Goal: Information Seeking & Learning: Learn about a topic

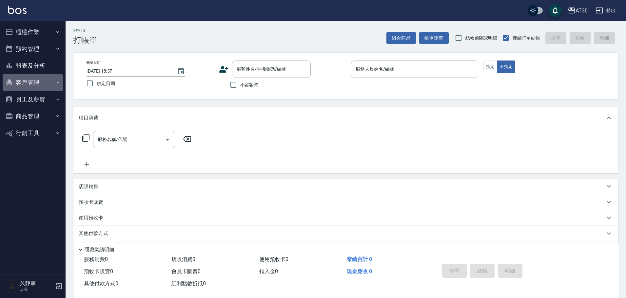
click at [42, 79] on button "客戶管理" at bounding box center [33, 82] width 60 height 17
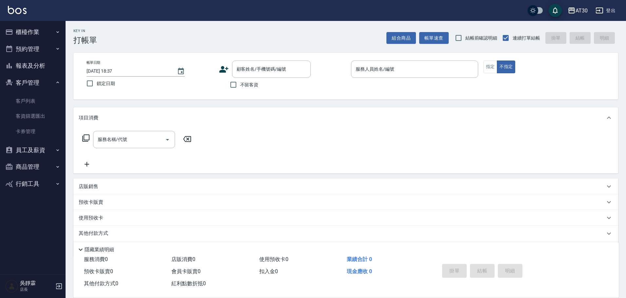
click at [52, 66] on button "報表及分析" at bounding box center [33, 65] width 60 height 17
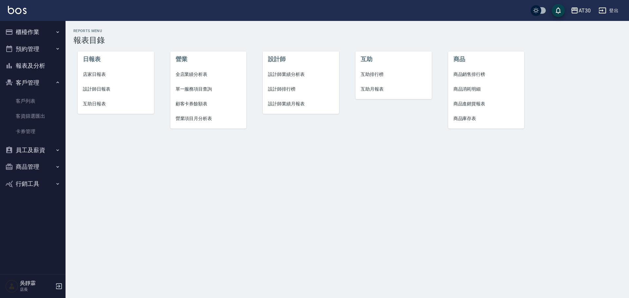
drag, startPoint x: 380, startPoint y: 86, endPoint x: 382, endPoint y: 77, distance: 9.4
click at [380, 85] on li "互助月報表" at bounding box center [393, 89] width 76 height 15
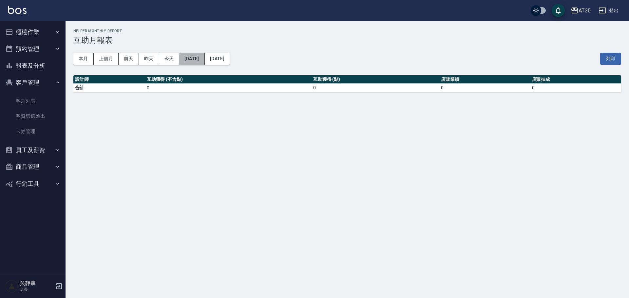
click at [204, 54] on button "[DATE]" at bounding box center [191, 59] width 25 height 12
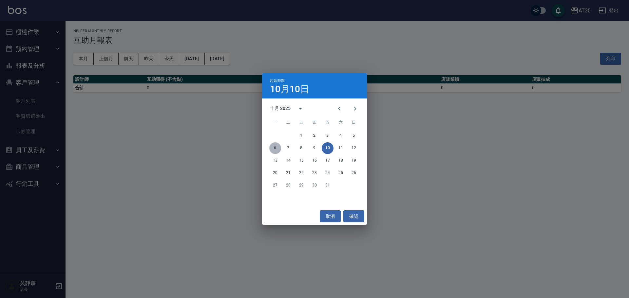
drag, startPoint x: 277, startPoint y: 146, endPoint x: 279, endPoint y: 149, distance: 3.8
click at [278, 146] on button "6" at bounding box center [275, 148] width 12 height 12
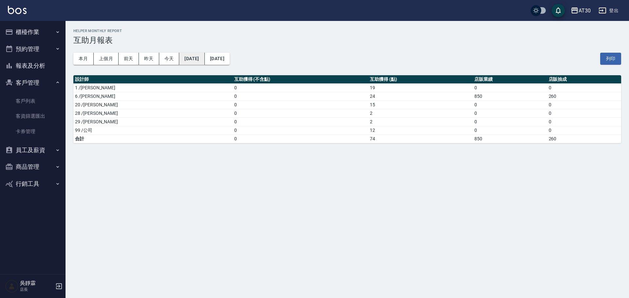
click at [204, 56] on button "[DATE]" at bounding box center [191, 59] width 25 height 12
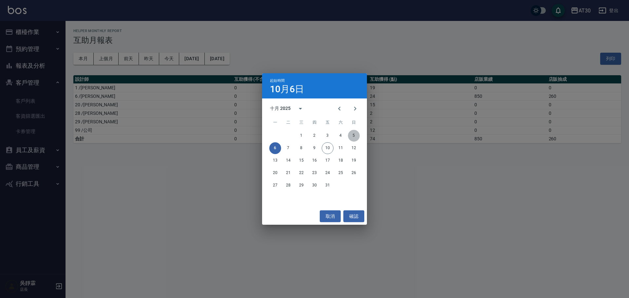
click at [354, 132] on button "5" at bounding box center [354, 136] width 12 height 12
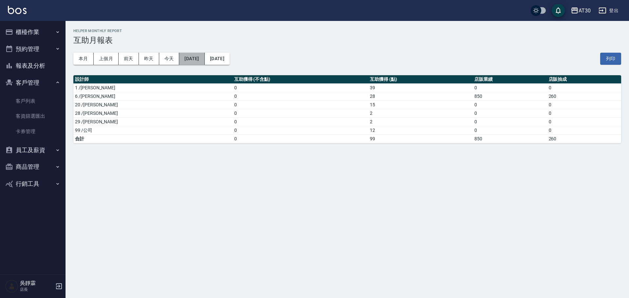
click at [202, 59] on button "[DATE]" at bounding box center [191, 59] width 25 height 12
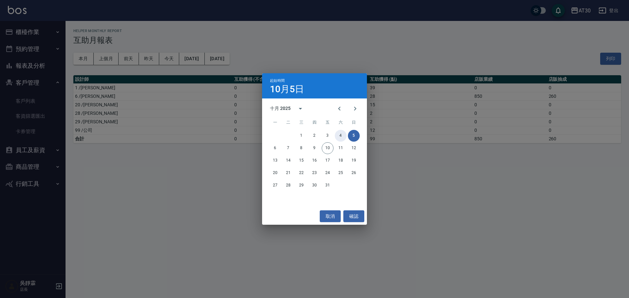
click at [341, 133] on button "4" at bounding box center [341, 136] width 12 height 12
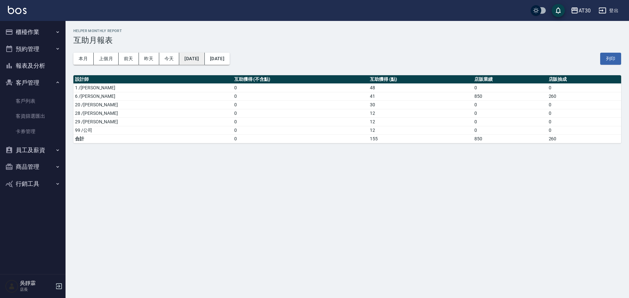
click at [201, 55] on button "[DATE]" at bounding box center [191, 59] width 25 height 12
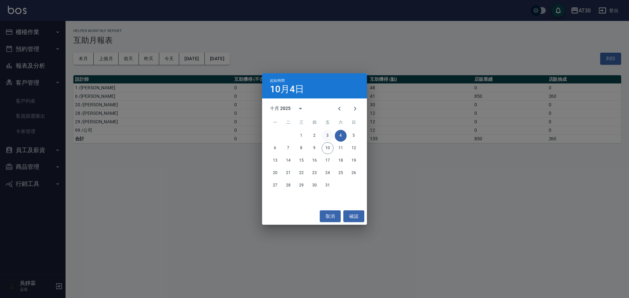
click at [325, 133] on button "3" at bounding box center [328, 136] width 12 height 12
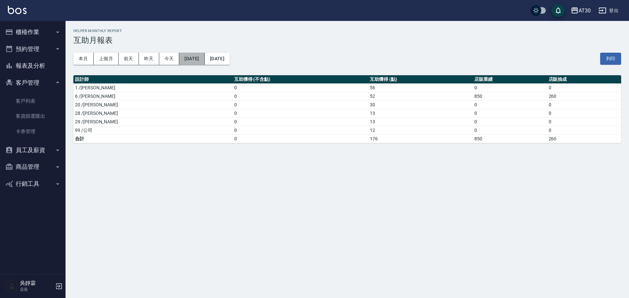
click at [202, 57] on button "[DATE]" at bounding box center [191, 59] width 25 height 12
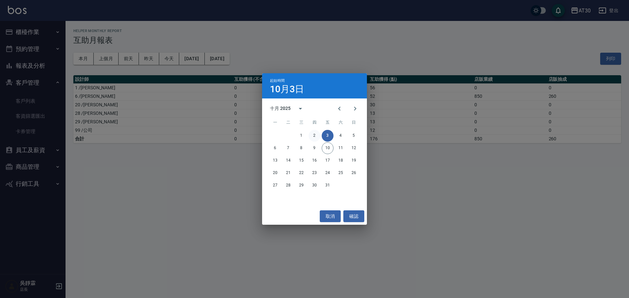
click at [310, 137] on button "2" at bounding box center [315, 136] width 12 height 12
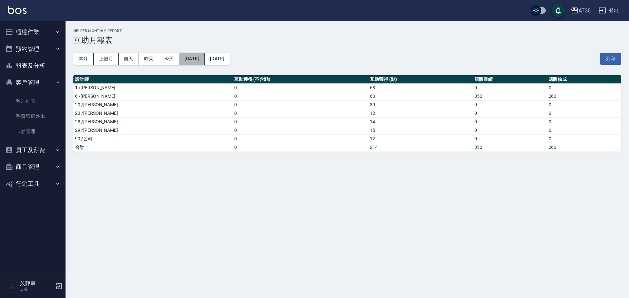
click at [204, 57] on button "[DATE]" at bounding box center [191, 59] width 25 height 12
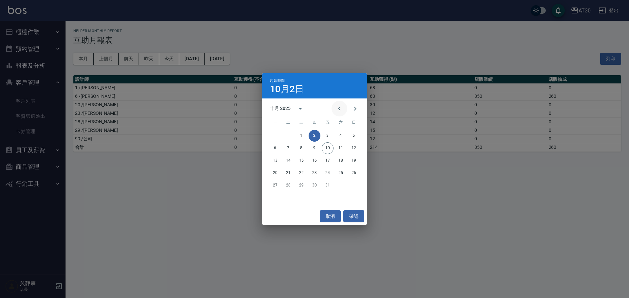
click at [338, 111] on icon "Previous month" at bounding box center [339, 109] width 8 height 8
click at [289, 180] on div "29 30" at bounding box center [314, 186] width 105 height 12
click at [289, 184] on button "30" at bounding box center [288, 186] width 12 height 12
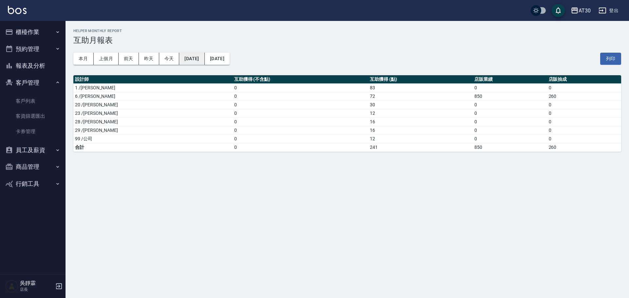
click at [190, 59] on button "[DATE]" at bounding box center [191, 59] width 25 height 12
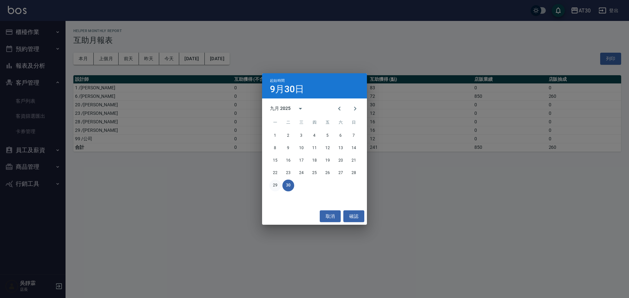
click at [274, 186] on button "29" at bounding box center [275, 186] width 12 height 12
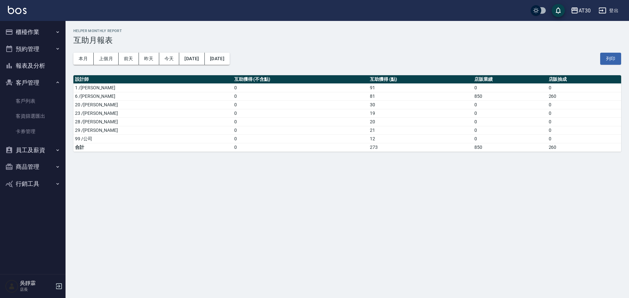
click at [229, 52] on div "本月 上個月 [DATE] [DATE] [DATE] [DATE] [DATE] 列印" at bounding box center [347, 59] width 548 height 28
click at [230, 54] on button "[DATE]" at bounding box center [217, 59] width 25 height 12
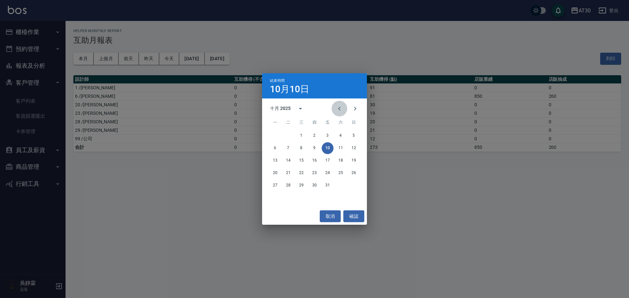
click at [340, 111] on icon "Previous month" at bounding box center [339, 109] width 8 height 8
click at [325, 160] on button "19" at bounding box center [328, 161] width 12 height 12
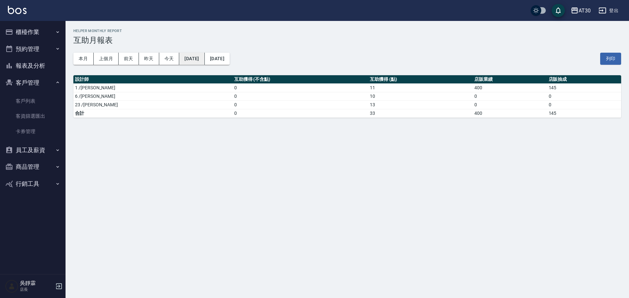
click at [204, 59] on button "[DATE]" at bounding box center [191, 59] width 25 height 12
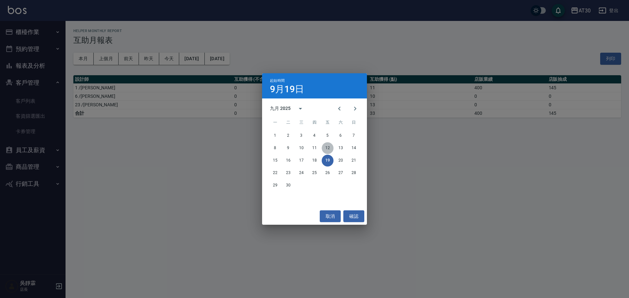
click at [322, 147] on button "12" at bounding box center [328, 148] width 12 height 12
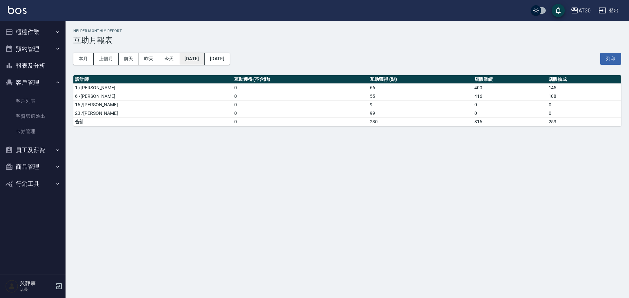
click at [203, 57] on button "[DATE]" at bounding box center [191, 59] width 25 height 12
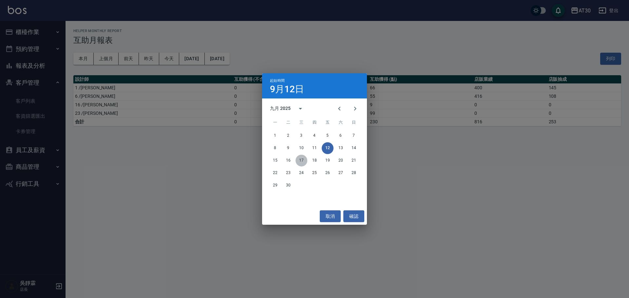
click at [304, 158] on button "17" at bounding box center [301, 161] width 12 height 12
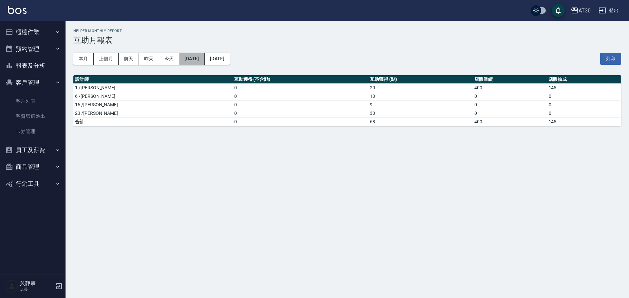
click at [194, 57] on button "[DATE]" at bounding box center [191, 59] width 25 height 12
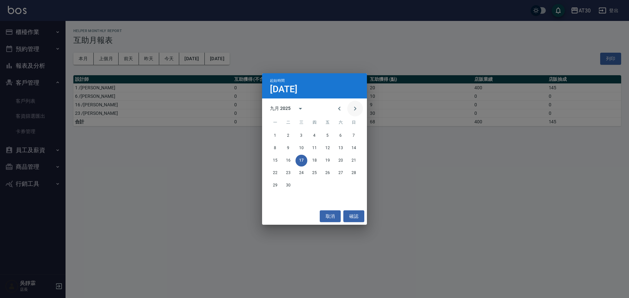
click at [357, 107] on icon "Next month" at bounding box center [355, 109] width 8 height 8
click at [326, 147] on button "10" at bounding box center [328, 148] width 12 height 12
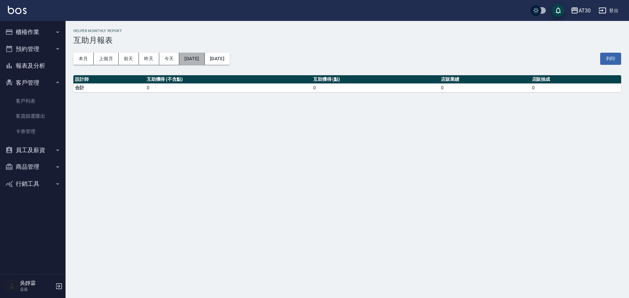
click at [188, 59] on button "[DATE]" at bounding box center [191, 59] width 25 height 12
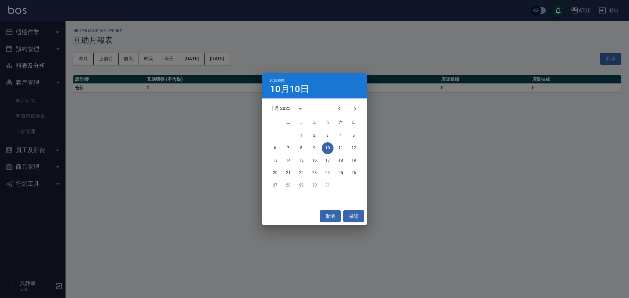
click at [168, 47] on div "起始時間 [DATE] 十月 2025 一 二 三 四 五 六 日 1 2 3 4 5 6 7 8 9 10 11 12 13 14 15 16 17 18 …" at bounding box center [314, 149] width 629 height 298
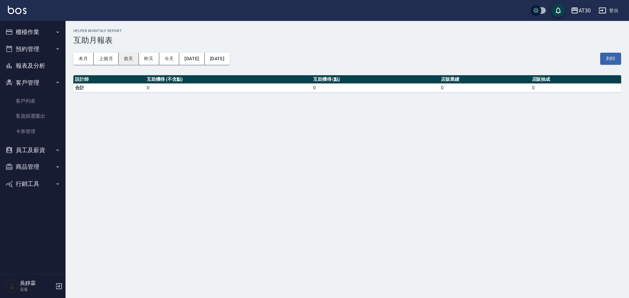
click at [120, 58] on button "前天" at bounding box center [129, 59] width 20 height 12
click at [160, 58] on button "今天" at bounding box center [169, 59] width 20 height 12
click at [181, 60] on button "[DATE]" at bounding box center [191, 59] width 25 height 12
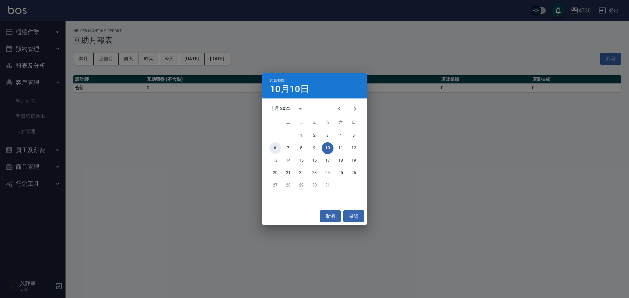
click at [276, 150] on button "6" at bounding box center [275, 148] width 12 height 12
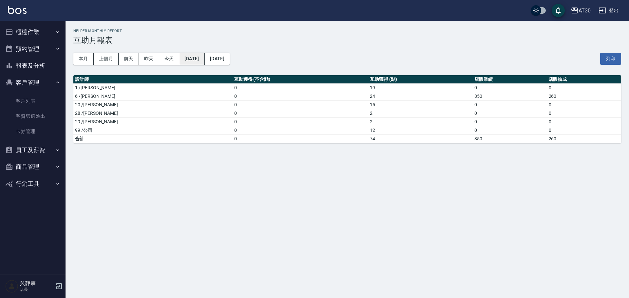
click at [193, 58] on button "[DATE]" at bounding box center [191, 59] width 25 height 12
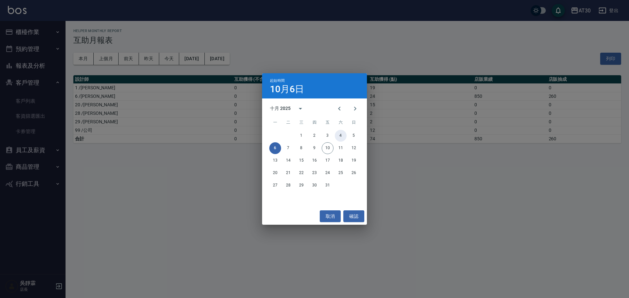
click at [338, 138] on button "4" at bounding box center [341, 136] width 12 height 12
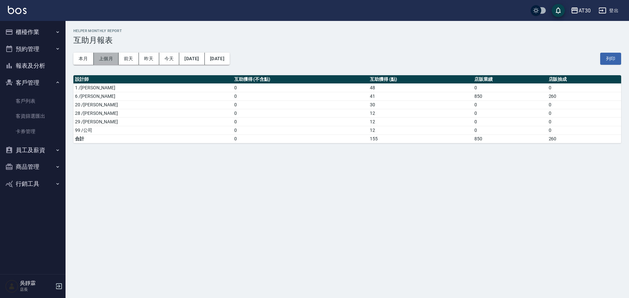
click at [101, 60] on button "上個月" at bounding box center [106, 59] width 25 height 12
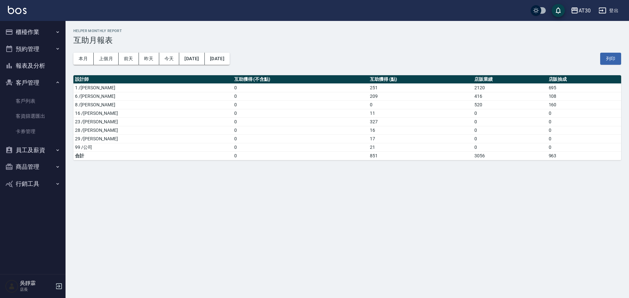
click at [31, 62] on button "報表及分析" at bounding box center [33, 65] width 60 height 17
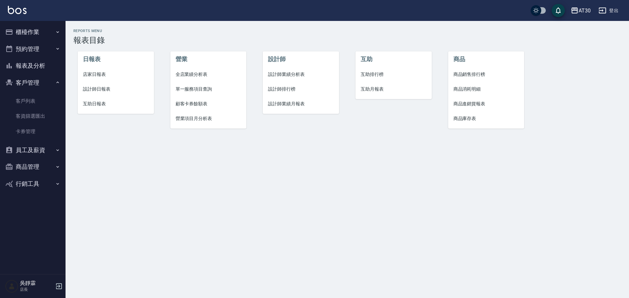
click at [365, 71] on span "互助排行榜" at bounding box center [394, 74] width 66 height 7
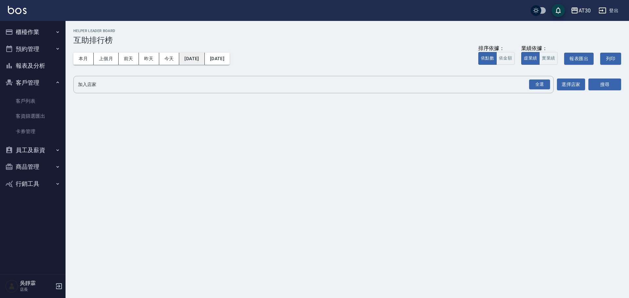
click at [189, 57] on button "[DATE]" at bounding box center [191, 59] width 25 height 12
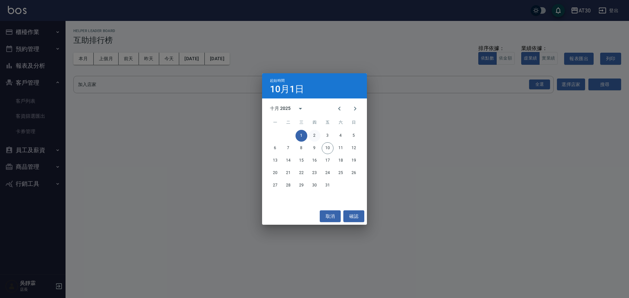
click at [317, 134] on button "2" at bounding box center [315, 136] width 12 height 12
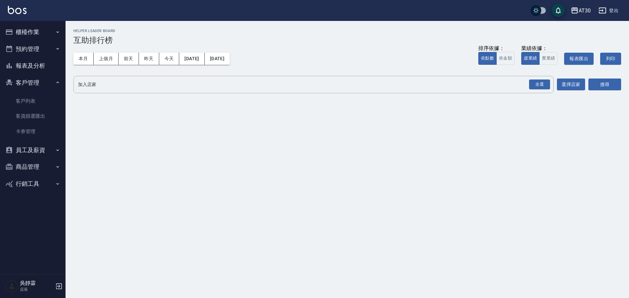
click at [32, 64] on button "報表及分析" at bounding box center [33, 65] width 60 height 17
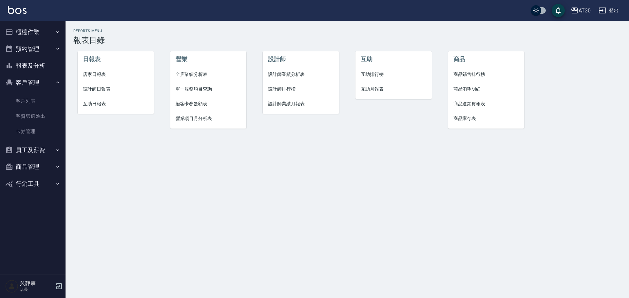
click at [104, 104] on span "互助日報表" at bounding box center [116, 104] width 66 height 7
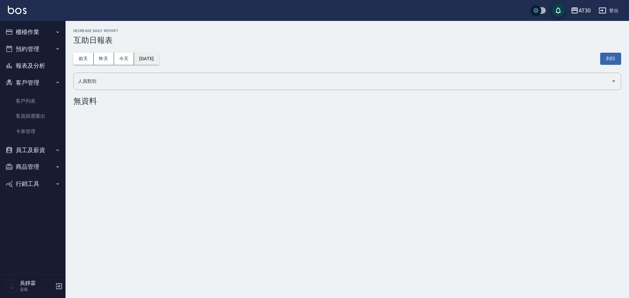
click at [138, 62] on button "[DATE]" at bounding box center [146, 59] width 25 height 12
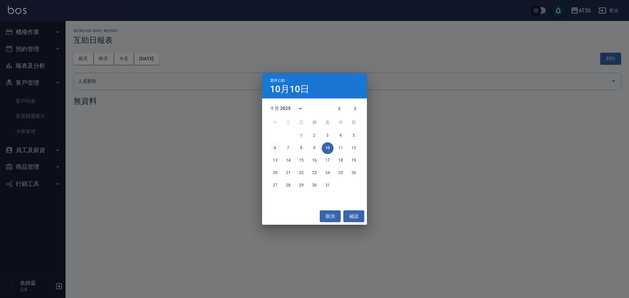
click at [277, 146] on button "6" at bounding box center [275, 148] width 12 height 12
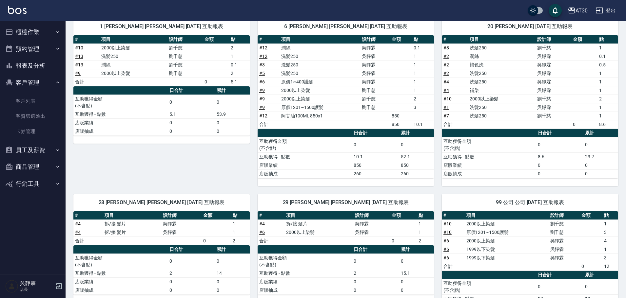
scroll to position [66, 0]
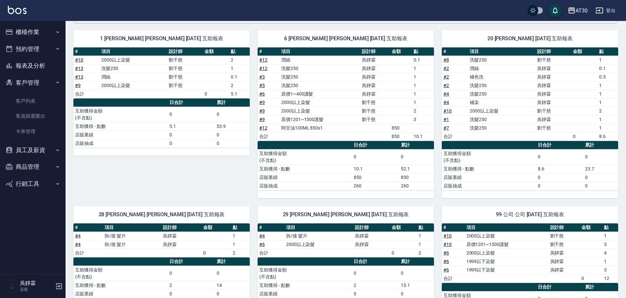
drag, startPoint x: 625, startPoint y: 200, endPoint x: 629, endPoint y: 205, distance: 5.9
click at [625, 240] on div "AT30 [DATE] 互助日報表 列印時間： [DATE][PHONE_NUMBER]:18 Decrease Daily Report 互助日報表 [DA…" at bounding box center [346, 151] width 560 height 394
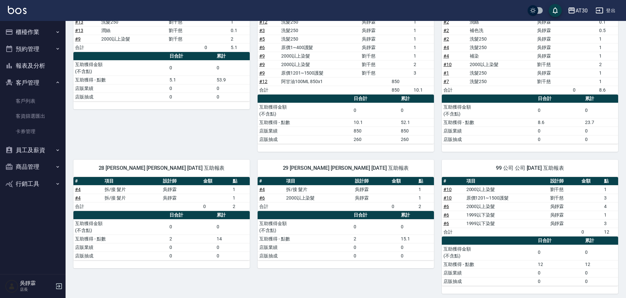
scroll to position [117, 0]
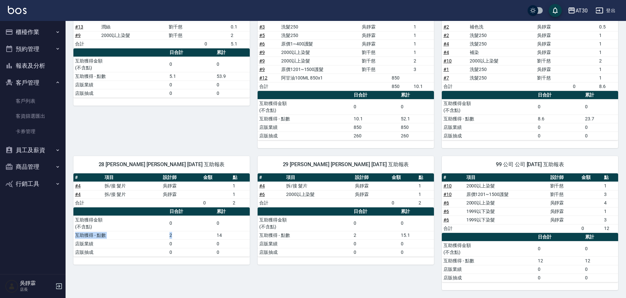
drag, startPoint x: 215, startPoint y: 236, endPoint x: 227, endPoint y: 229, distance: 14.2
click at [227, 229] on tbody "互助獲得金額 (不含點) 0 0 互助獲得 - 點數 2 14 店販業績 0 0 店販抽成 0 0" at bounding box center [161, 236] width 176 height 41
click at [227, 228] on td "0" at bounding box center [232, 223] width 35 height 15
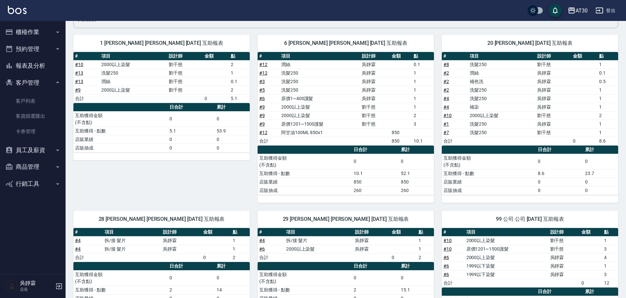
scroll to position [56, 0]
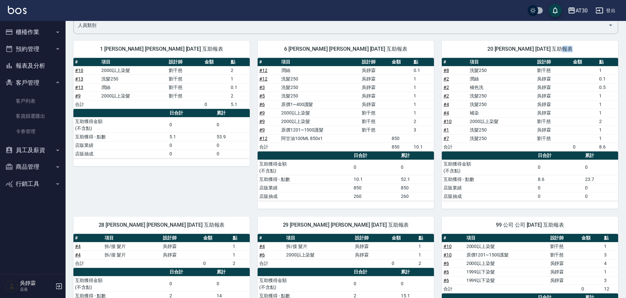
drag, startPoint x: 624, startPoint y: 78, endPoint x: 628, endPoint y: 52, distance: 25.8
click at [626, 52] on html "AT30 登出 櫃檯作業 打帳單 帳單列表 現金收支登錄 材料自購登錄 每日結帳 排班表 現場電腦打卡 預約管理 預約管理 單日預約紀錄 單週預約紀錄 報表及…" at bounding box center [313, 151] width 626 height 415
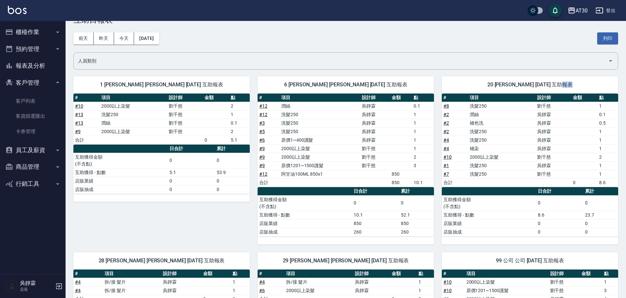
scroll to position [0, 0]
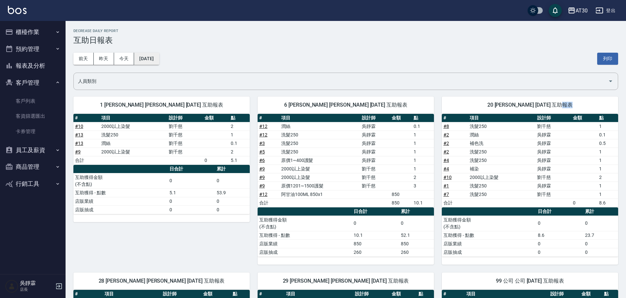
click at [159, 57] on button "[DATE]" at bounding box center [146, 59] width 25 height 12
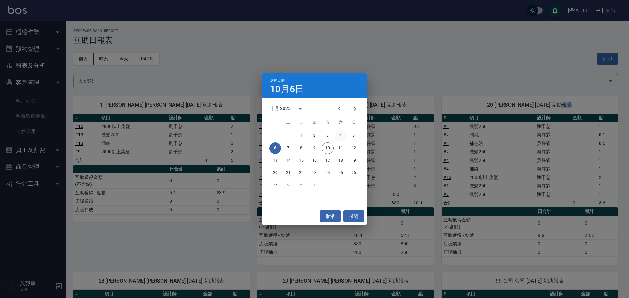
click at [342, 136] on button "4" at bounding box center [341, 136] width 12 height 12
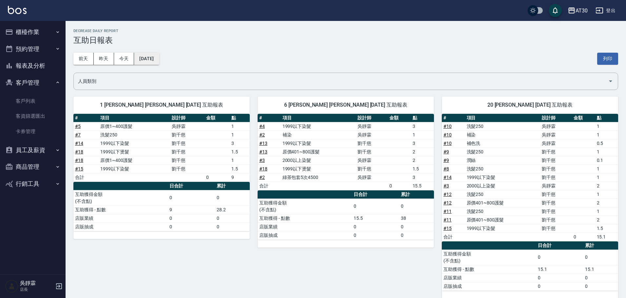
click at [152, 55] on button "[DATE]" at bounding box center [146, 59] width 25 height 12
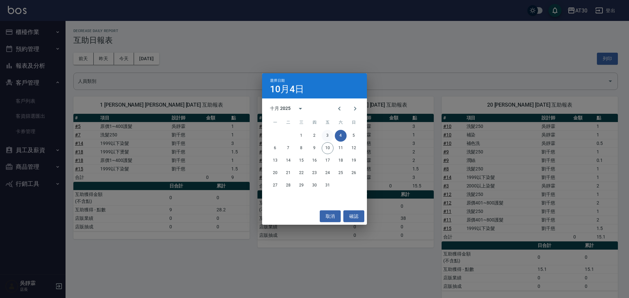
click at [326, 133] on button "3" at bounding box center [328, 136] width 12 height 12
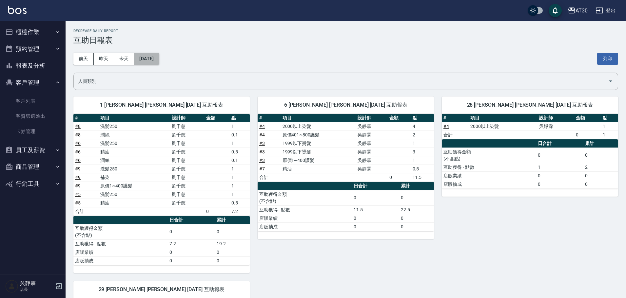
drag, startPoint x: 155, startPoint y: 61, endPoint x: 164, endPoint y: 58, distance: 9.5
click at [159, 58] on button "[DATE]" at bounding box center [146, 59] width 25 height 12
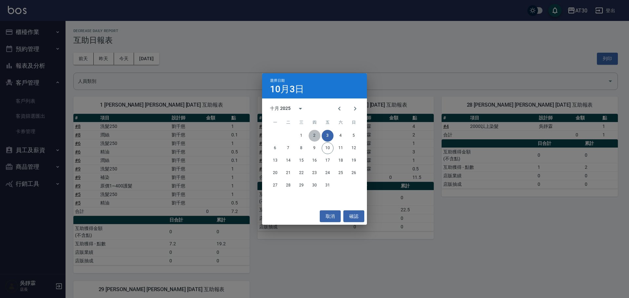
click at [314, 136] on button "2" at bounding box center [315, 136] width 12 height 12
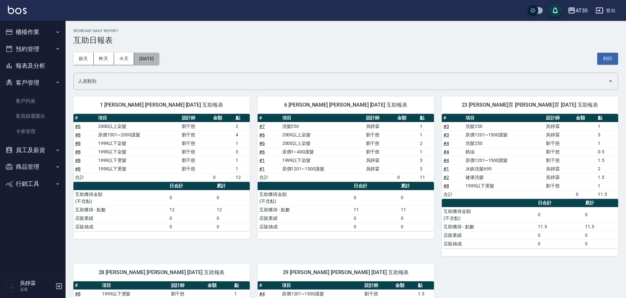
click at [145, 56] on button "[DATE]" at bounding box center [146, 59] width 25 height 12
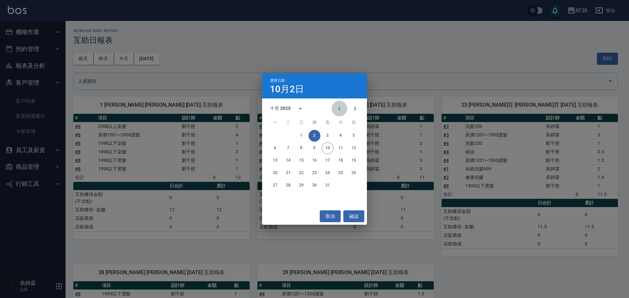
click at [338, 109] on icon "Previous month" at bounding box center [339, 109] width 8 height 8
click at [285, 183] on button "30" at bounding box center [288, 186] width 12 height 12
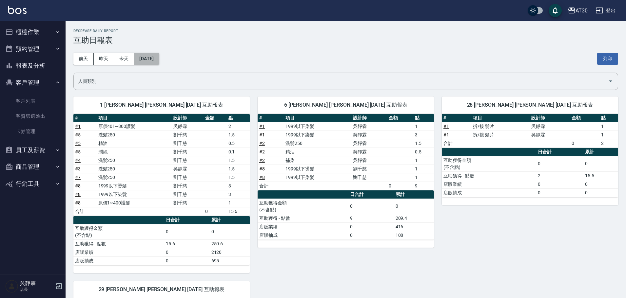
click at [154, 57] on button "[DATE]" at bounding box center [146, 59] width 25 height 12
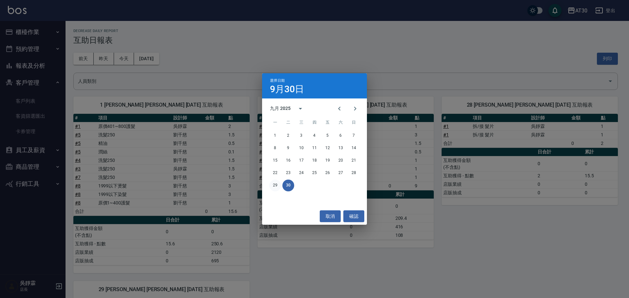
click at [272, 186] on button "29" at bounding box center [275, 186] width 12 height 12
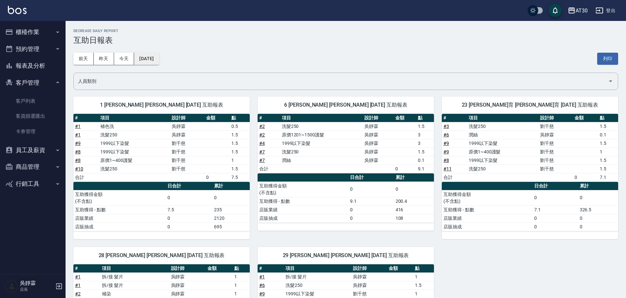
click at [159, 59] on button "[DATE]" at bounding box center [146, 59] width 25 height 12
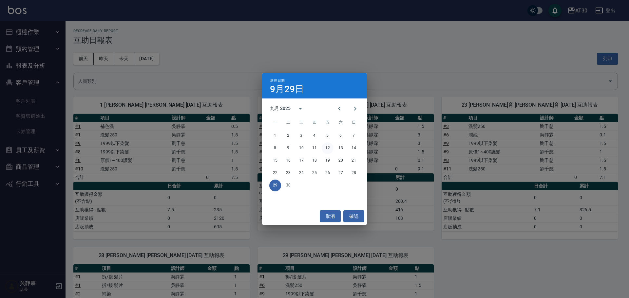
click at [327, 147] on button "12" at bounding box center [328, 148] width 12 height 12
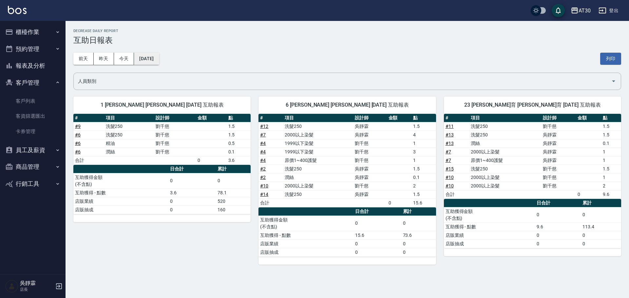
click at [158, 54] on button "[DATE]" at bounding box center [146, 59] width 25 height 12
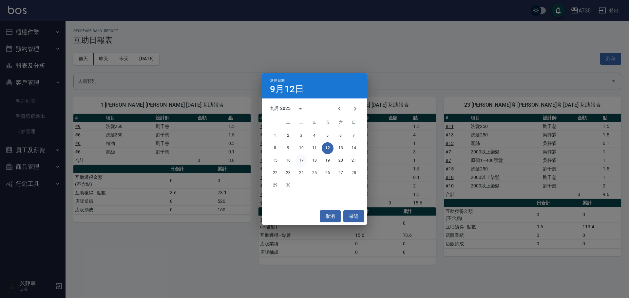
click at [303, 159] on button "17" at bounding box center [301, 161] width 12 height 12
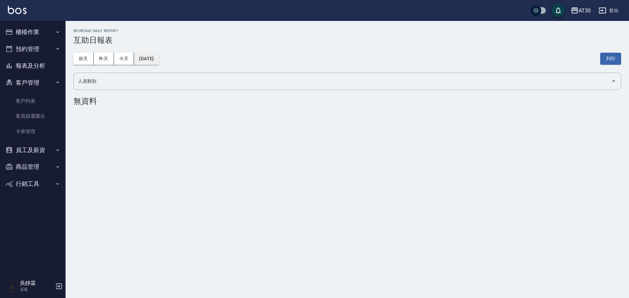
click at [159, 61] on button "[DATE]" at bounding box center [146, 59] width 25 height 12
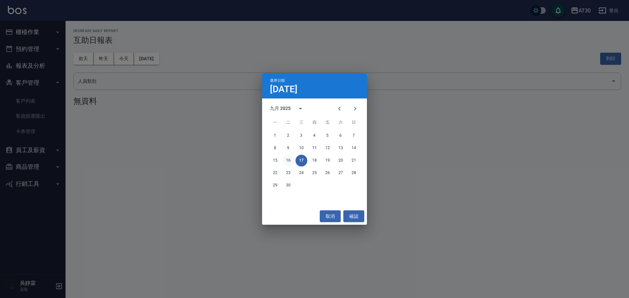
click at [288, 161] on button "16" at bounding box center [288, 161] width 12 height 12
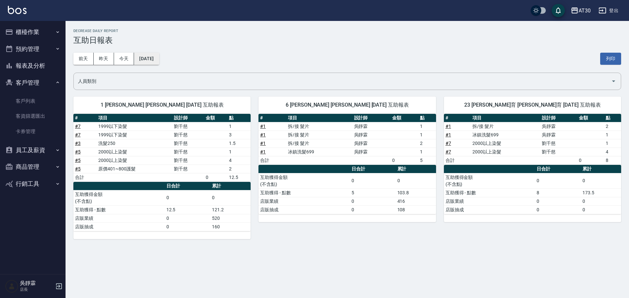
click at [141, 55] on button "[DATE]" at bounding box center [146, 59] width 25 height 12
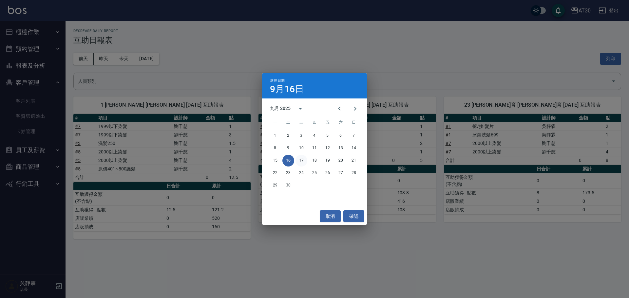
click at [301, 158] on button "17" at bounding box center [301, 161] width 12 height 12
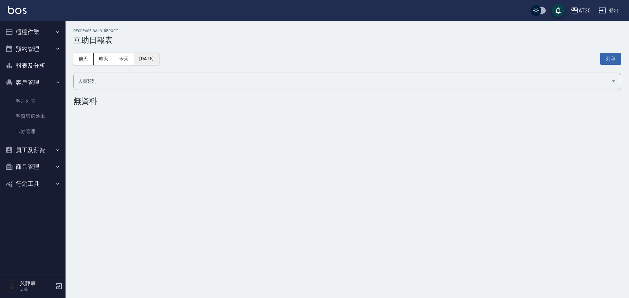
click at [155, 60] on button "[DATE]" at bounding box center [146, 59] width 25 height 12
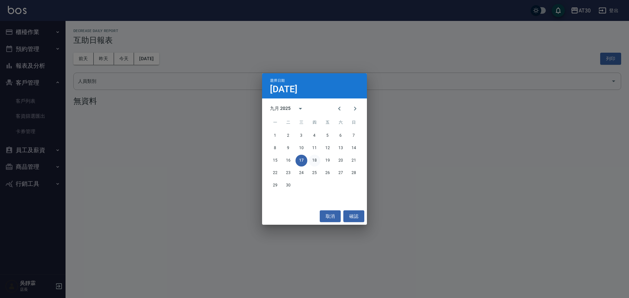
click at [313, 160] on button "18" at bounding box center [315, 161] width 12 height 12
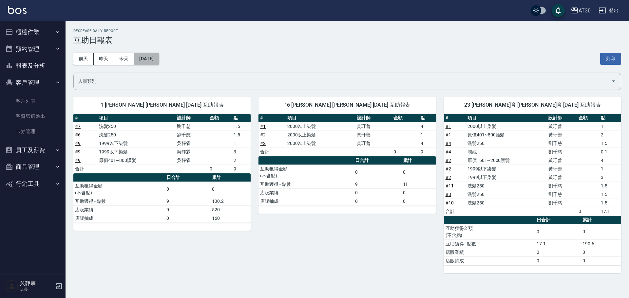
click at [144, 57] on button "[DATE]" at bounding box center [146, 59] width 25 height 12
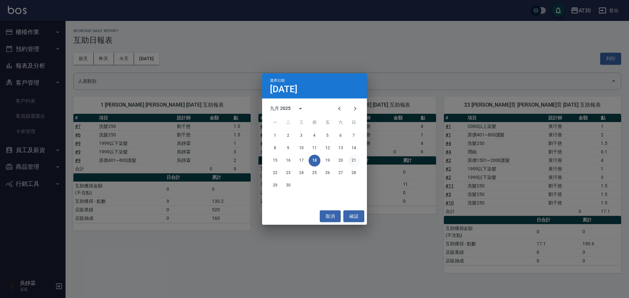
click at [352, 160] on button "21" at bounding box center [354, 161] width 12 height 12
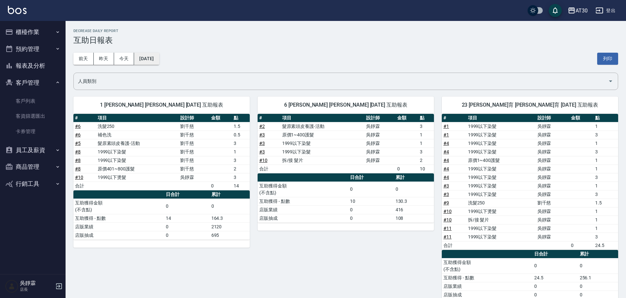
click at [159, 57] on button "[DATE]" at bounding box center [146, 59] width 25 height 12
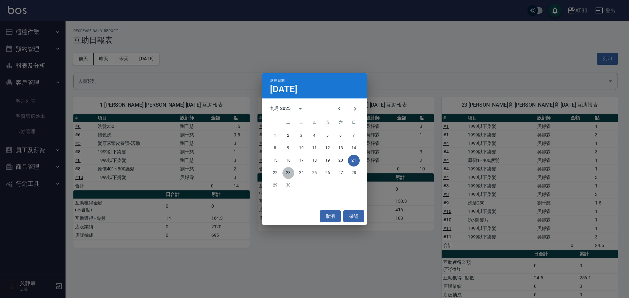
drag, startPoint x: 290, startPoint y: 172, endPoint x: 293, endPoint y: 172, distance: 3.3
click at [292, 172] on button "23" at bounding box center [288, 173] width 12 height 12
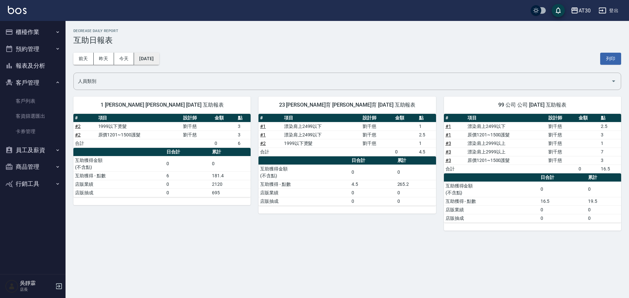
click at [154, 57] on button "[DATE]" at bounding box center [146, 59] width 25 height 12
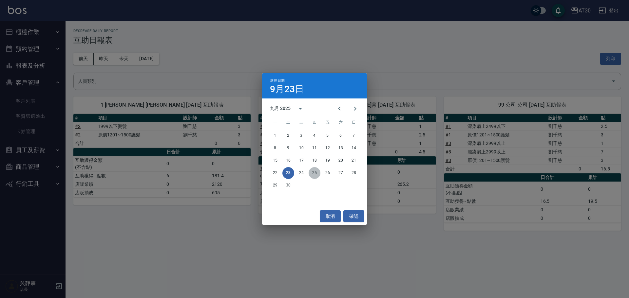
click at [312, 174] on button "25" at bounding box center [315, 173] width 12 height 12
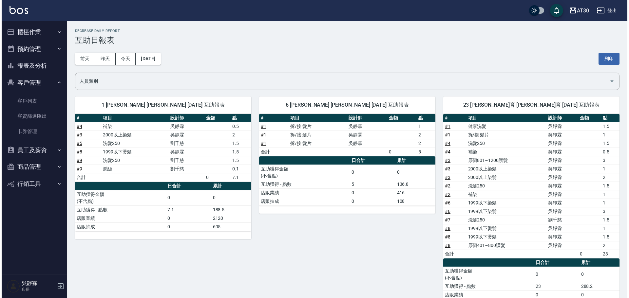
scroll to position [26, 0]
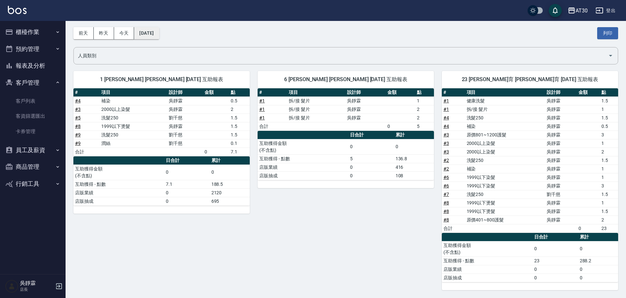
click at [152, 36] on button "[DATE]" at bounding box center [146, 33] width 25 height 12
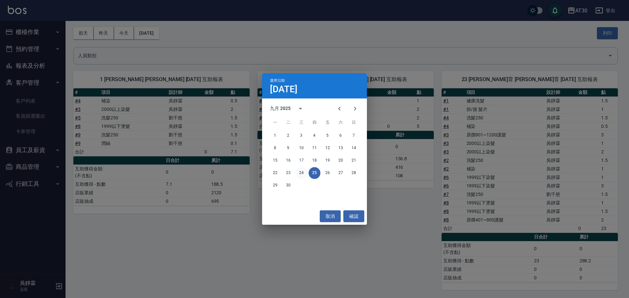
click at [300, 171] on button "24" at bounding box center [301, 173] width 12 height 12
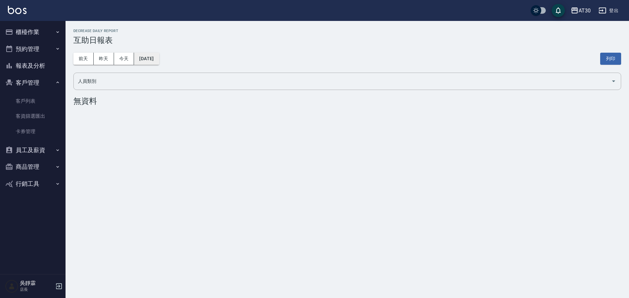
click at [159, 56] on button "[DATE]" at bounding box center [146, 59] width 25 height 12
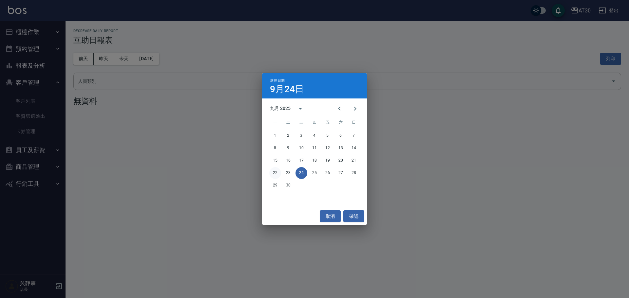
click at [273, 174] on button "22" at bounding box center [275, 173] width 12 height 12
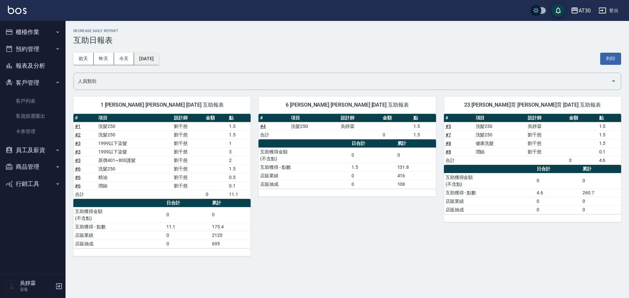
click at [159, 65] on button "[DATE]" at bounding box center [146, 59] width 25 height 12
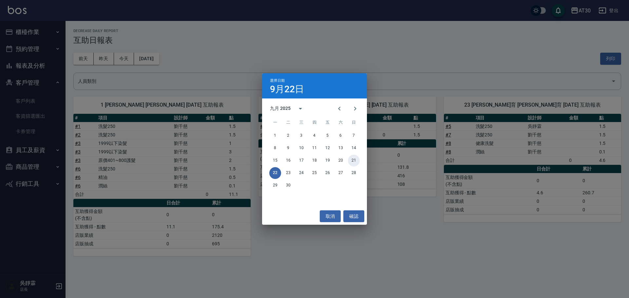
click at [354, 157] on button "21" at bounding box center [354, 161] width 12 height 12
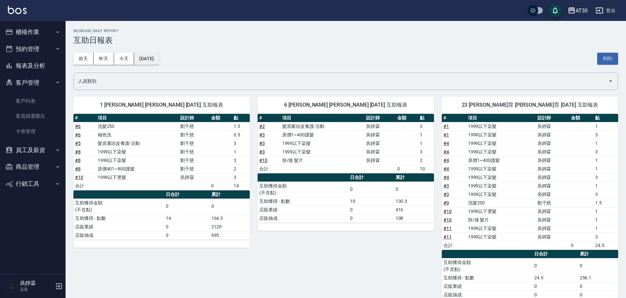
click at [159, 58] on button "[DATE]" at bounding box center [146, 59] width 25 height 12
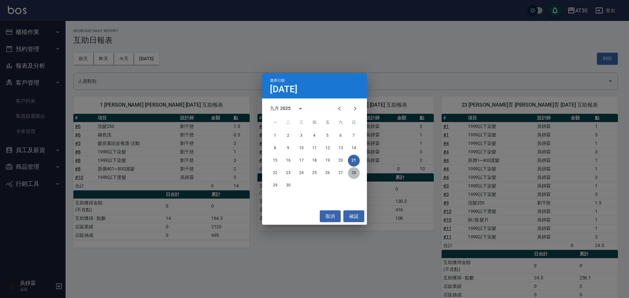
click at [355, 171] on button "28" at bounding box center [354, 173] width 12 height 12
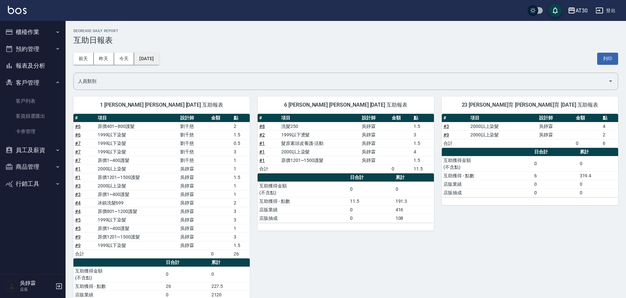
drag, startPoint x: 159, startPoint y: 51, endPoint x: 163, endPoint y: 56, distance: 6.3
click at [159, 51] on div "[DATE] [DATE] [DATE] [DATE] 列印" at bounding box center [345, 59] width 544 height 28
click at [159, 61] on button "[DATE]" at bounding box center [146, 59] width 25 height 12
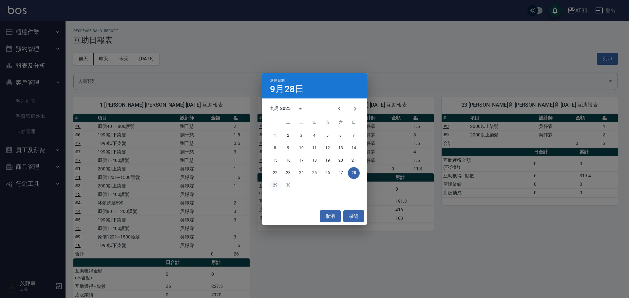
click at [278, 185] on button "29" at bounding box center [275, 186] width 12 height 12
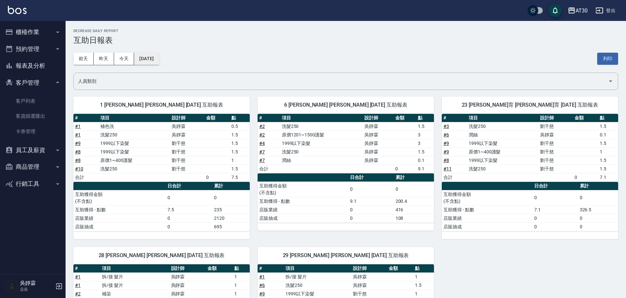
click at [159, 62] on button "[DATE]" at bounding box center [146, 59] width 25 height 12
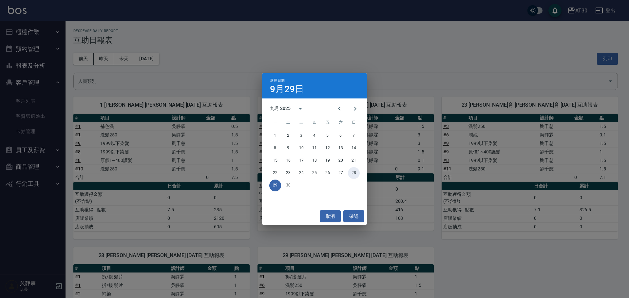
click at [356, 173] on button "28" at bounding box center [354, 173] width 12 height 12
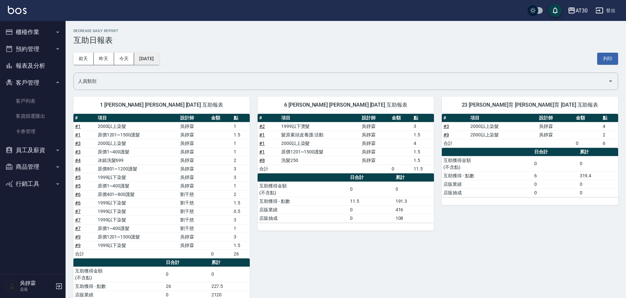
click at [156, 56] on button "[DATE]" at bounding box center [146, 59] width 25 height 12
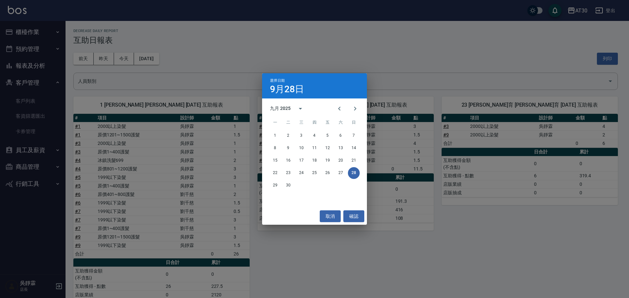
click at [264, 188] on div "29 30" at bounding box center [314, 186] width 105 height 12
click at [273, 185] on button "29" at bounding box center [275, 186] width 12 height 12
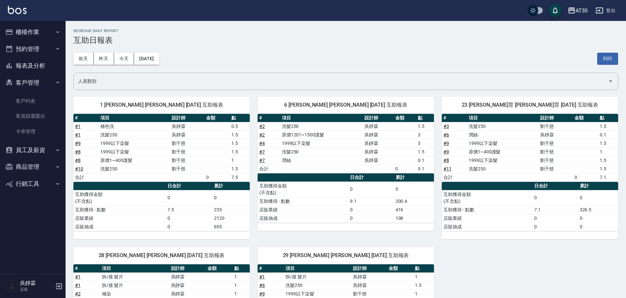
click at [54, 149] on button "員工及薪資" at bounding box center [33, 150] width 60 height 17
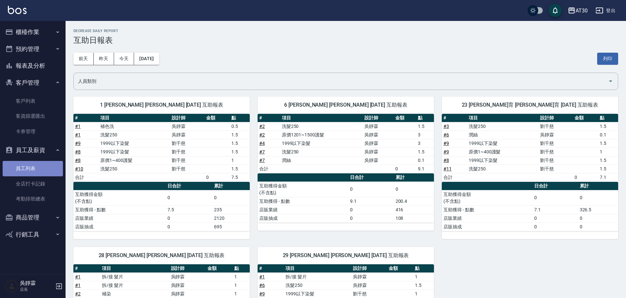
click at [41, 168] on link "員工列表" at bounding box center [33, 168] width 60 height 15
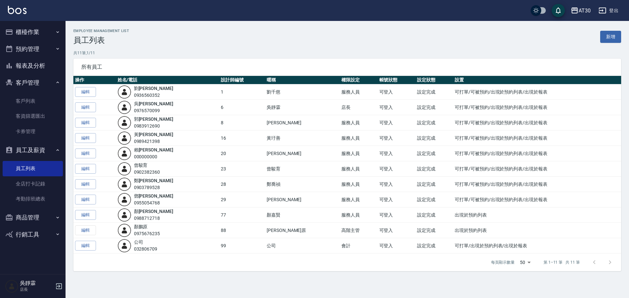
click at [41, 149] on button "員工及薪資" at bounding box center [33, 150] width 60 height 17
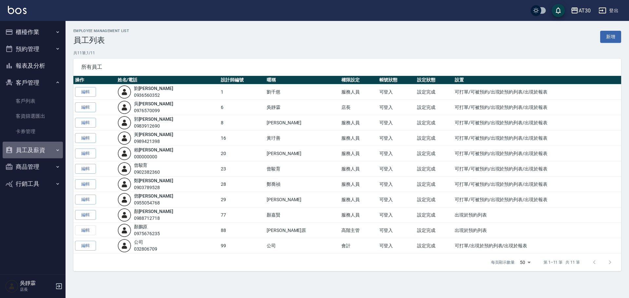
click at [41, 150] on button "員工及薪資" at bounding box center [33, 150] width 60 height 17
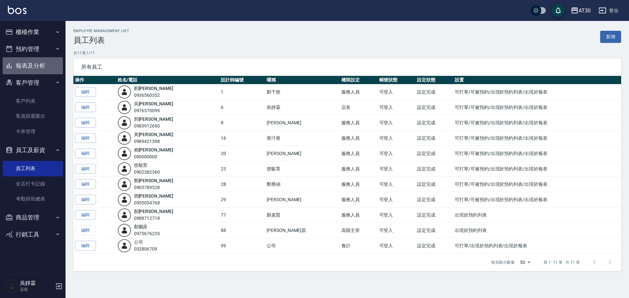
click at [44, 65] on button "報表及分析" at bounding box center [33, 65] width 60 height 17
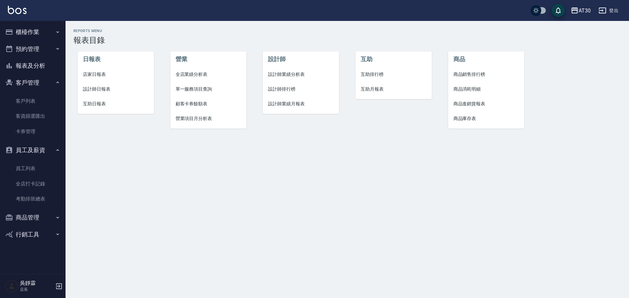
click at [100, 104] on span "互助日報表" at bounding box center [116, 104] width 66 height 7
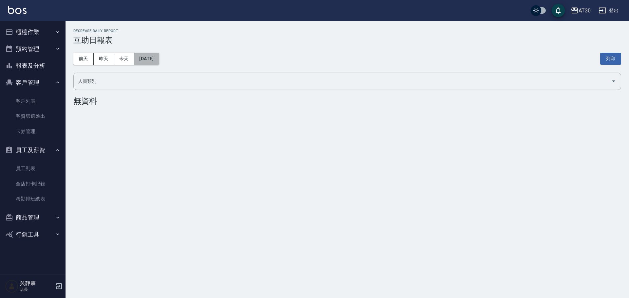
click at [159, 56] on button "[DATE]" at bounding box center [146, 59] width 25 height 12
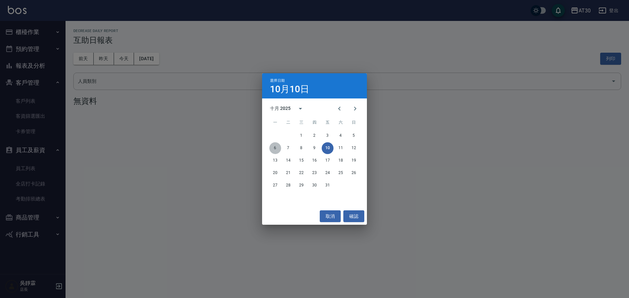
click at [275, 147] on button "6" at bounding box center [275, 148] width 12 height 12
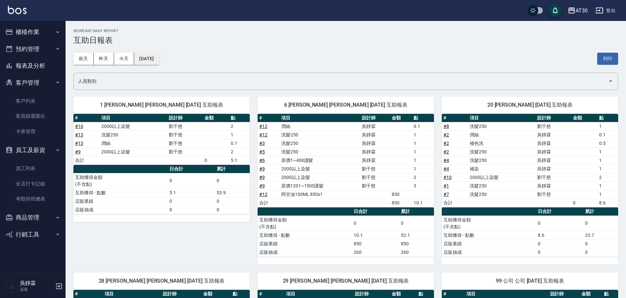
click at [151, 55] on button "[DATE]" at bounding box center [146, 59] width 25 height 12
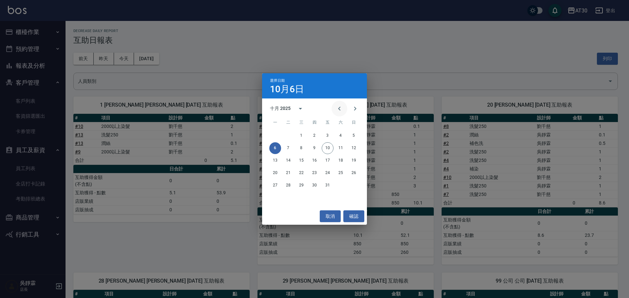
click at [338, 107] on icon "Previous month" at bounding box center [339, 109] width 8 height 8
click at [281, 184] on div "29 30" at bounding box center [314, 186] width 105 height 12
click at [286, 185] on button "30" at bounding box center [288, 186] width 12 height 12
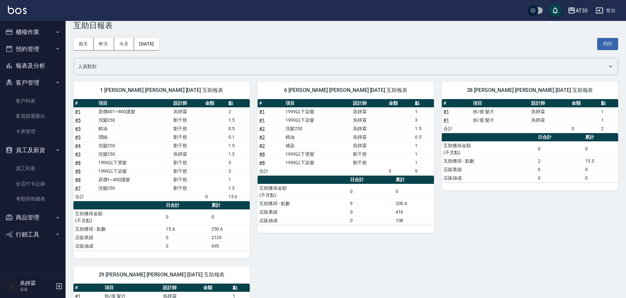
scroll to position [16, 0]
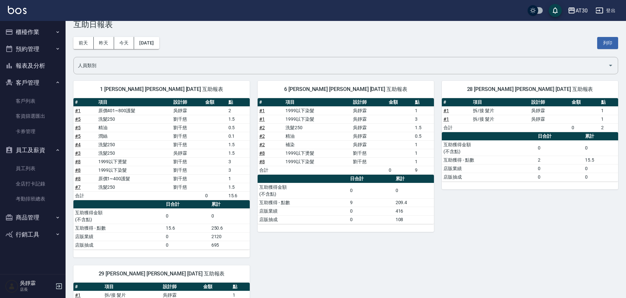
click at [123, 130] on td "精油" at bounding box center [134, 127] width 75 height 9
drag, startPoint x: 109, startPoint y: 190, endPoint x: 104, endPoint y: 178, distance: 12.7
click at [108, 188] on tbody "# 1 原價401~800護髮 [PERSON_NAME] 2 # 5 洗髮250 [PERSON_NAME]1.5 # 5 精油 [PERSON_NAME]…" at bounding box center [161, 153] width 176 height 94
click at [124, 149] on td "洗髮250" at bounding box center [134, 145] width 75 height 9
